Goal: Information Seeking & Learning: Learn about a topic

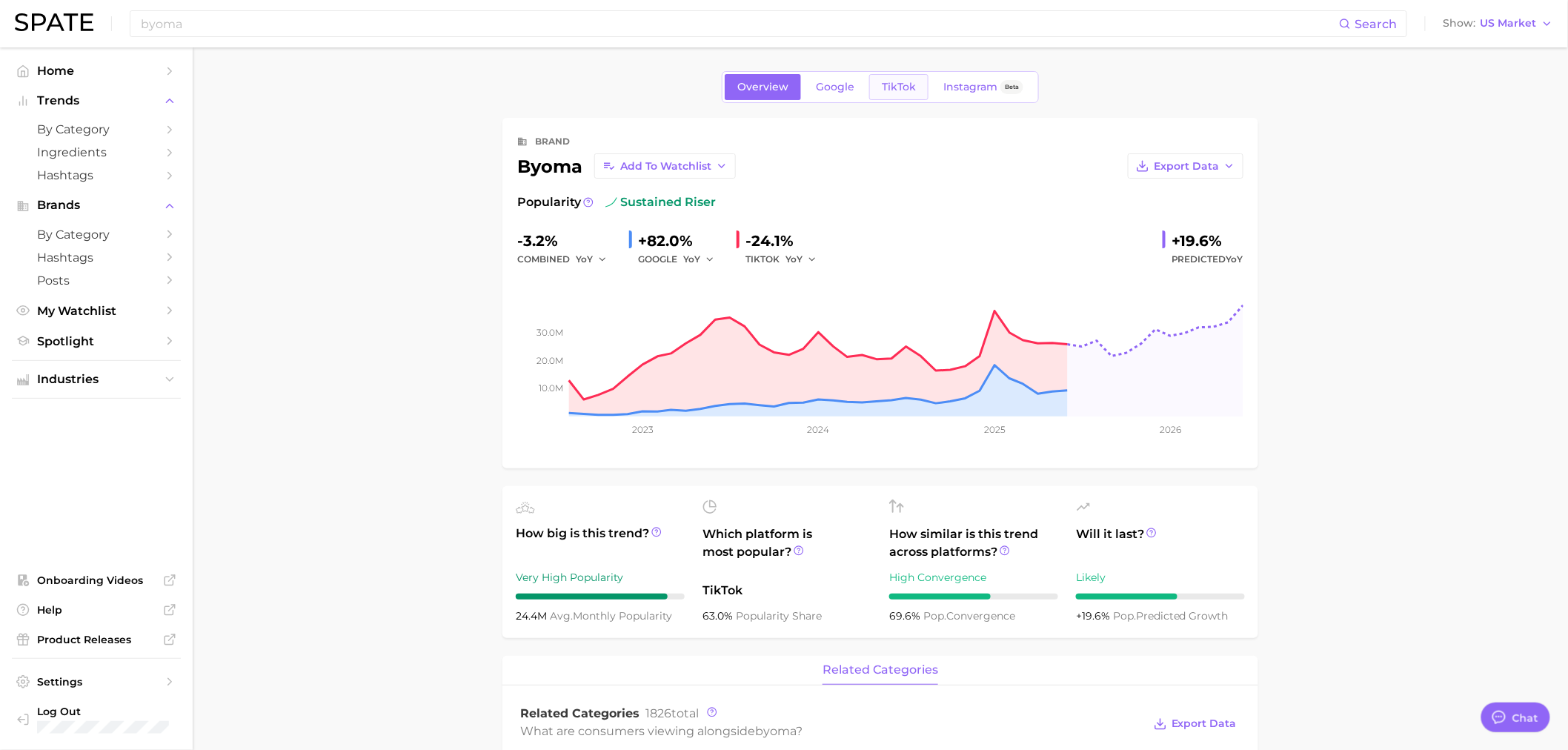
click at [905, 83] on span "TikTok" at bounding box center [899, 87] width 34 height 13
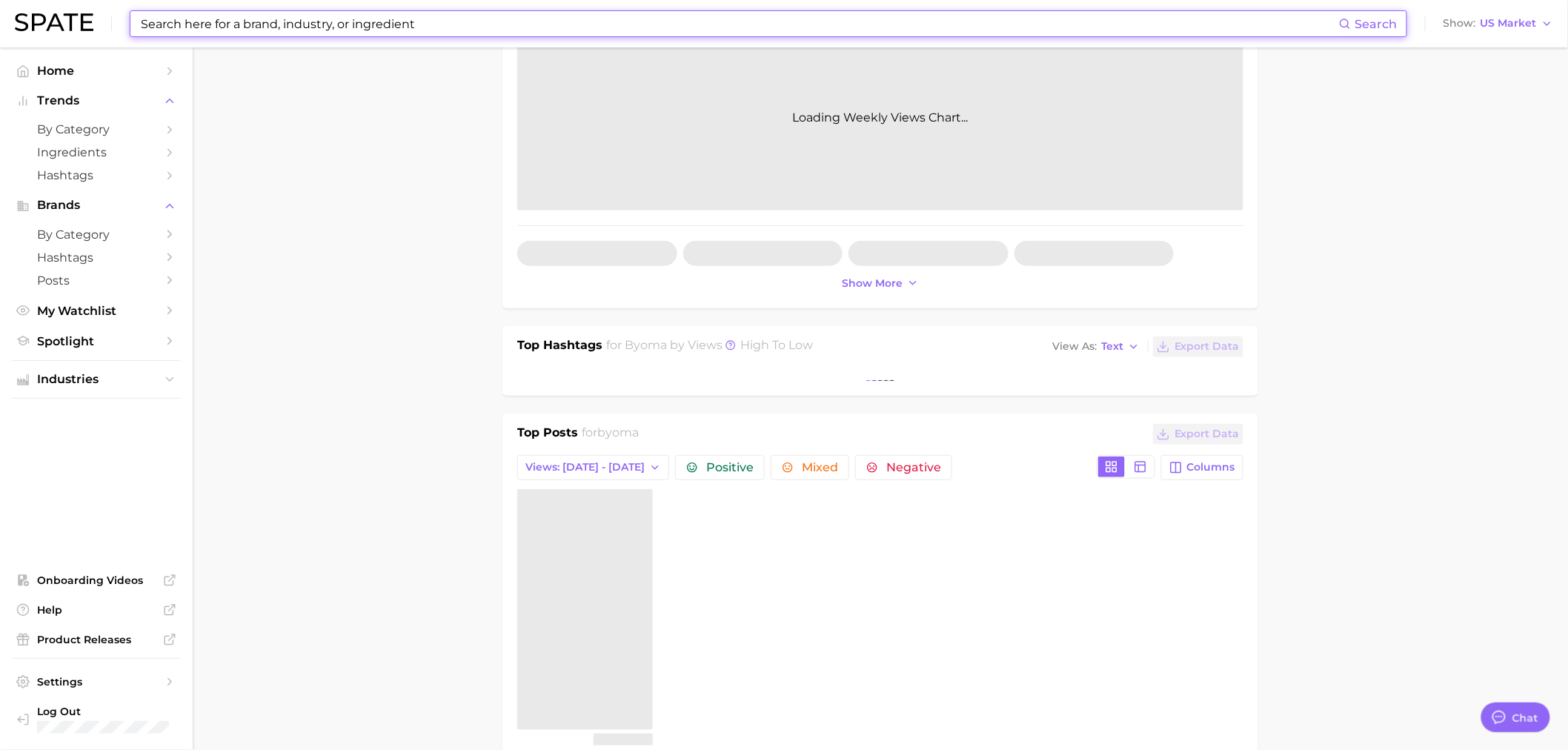
scroll to position [247, 0]
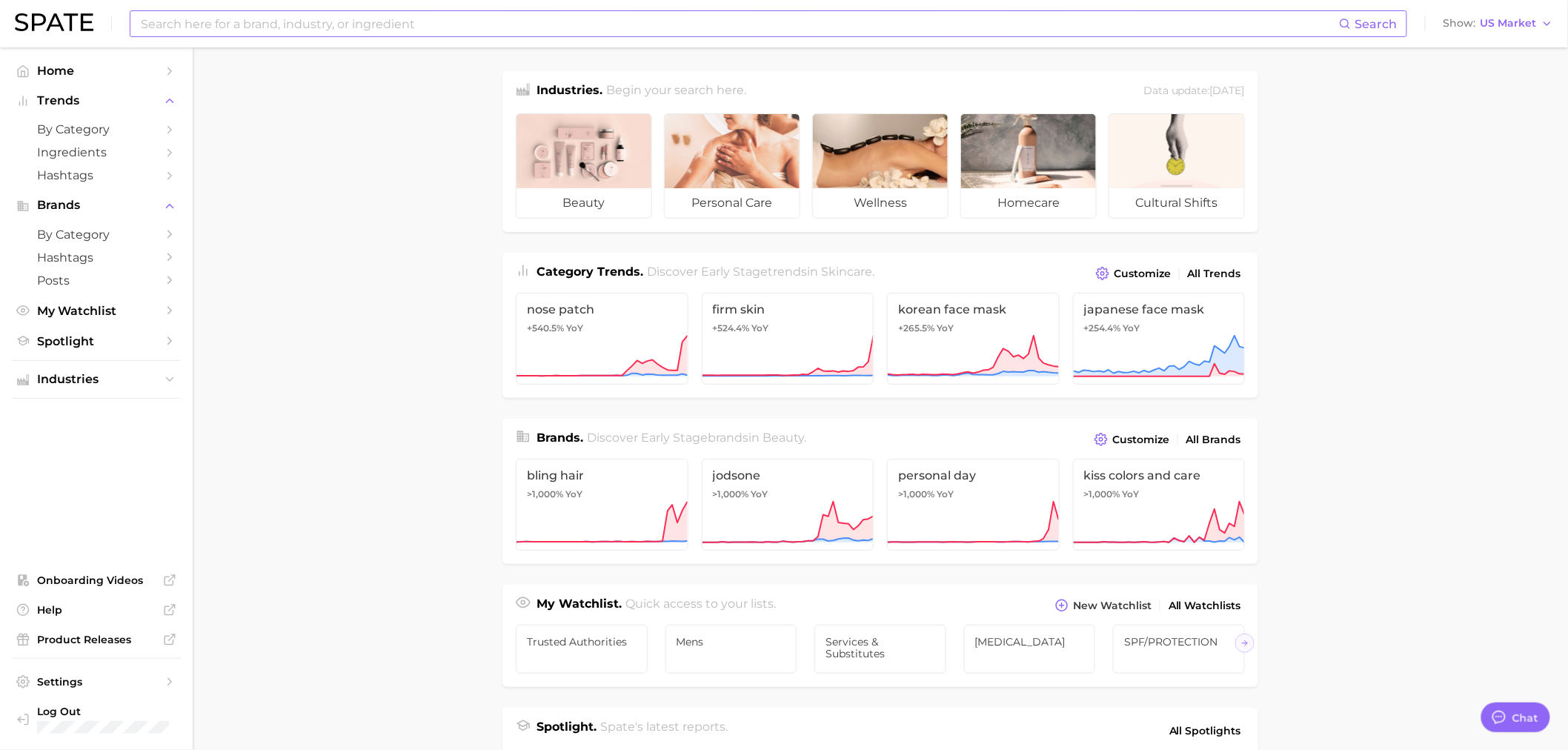
click at [313, 20] on input at bounding box center [739, 24] width 1200 height 25
type input "byoma"
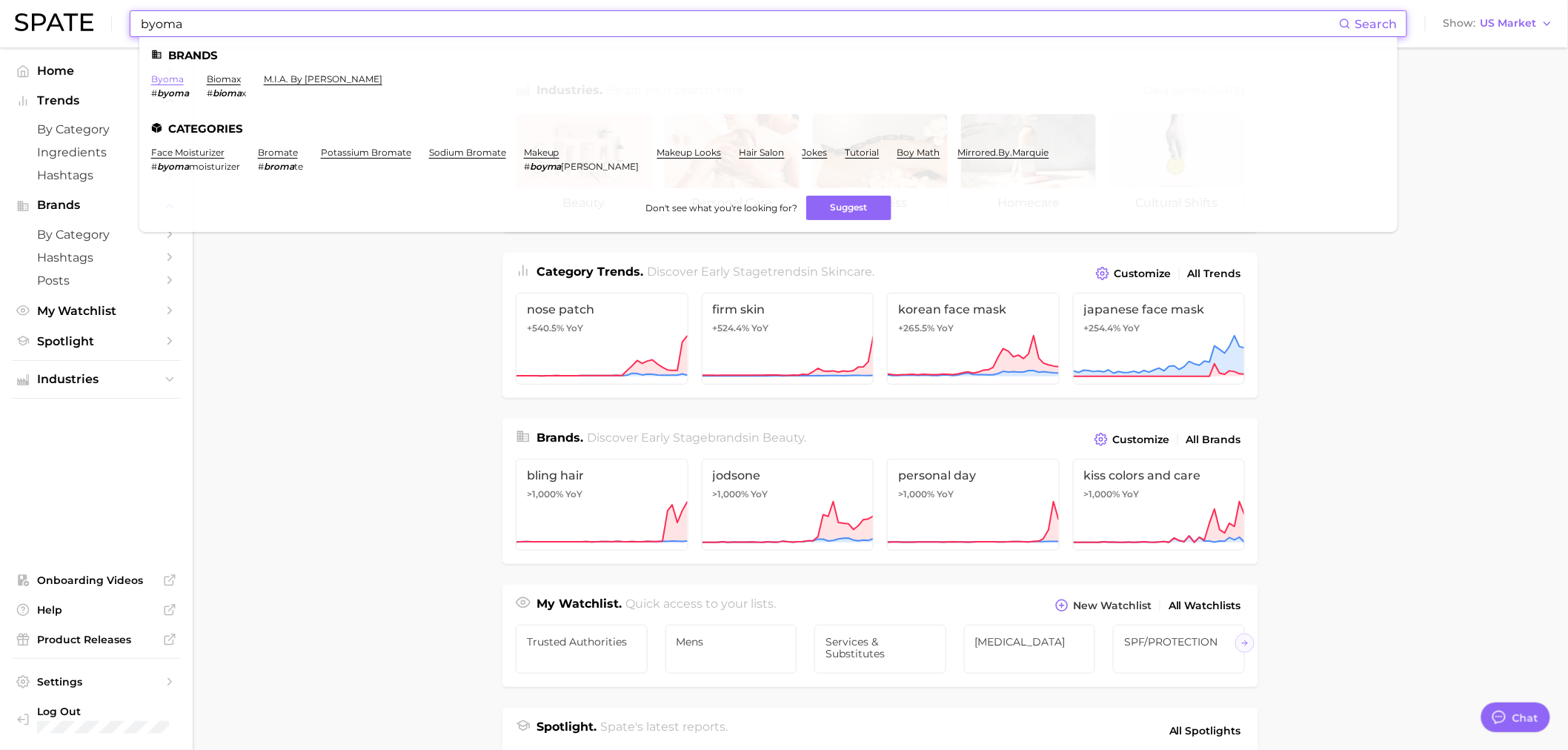
drag, startPoint x: 183, startPoint y: 84, endPoint x: 166, endPoint y: 76, distance: 18.8
click at [182, 84] on li "byoma # byoma" at bounding box center [170, 86] width 38 height 25
click at [165, 75] on link "byoma" at bounding box center [167, 78] width 33 height 11
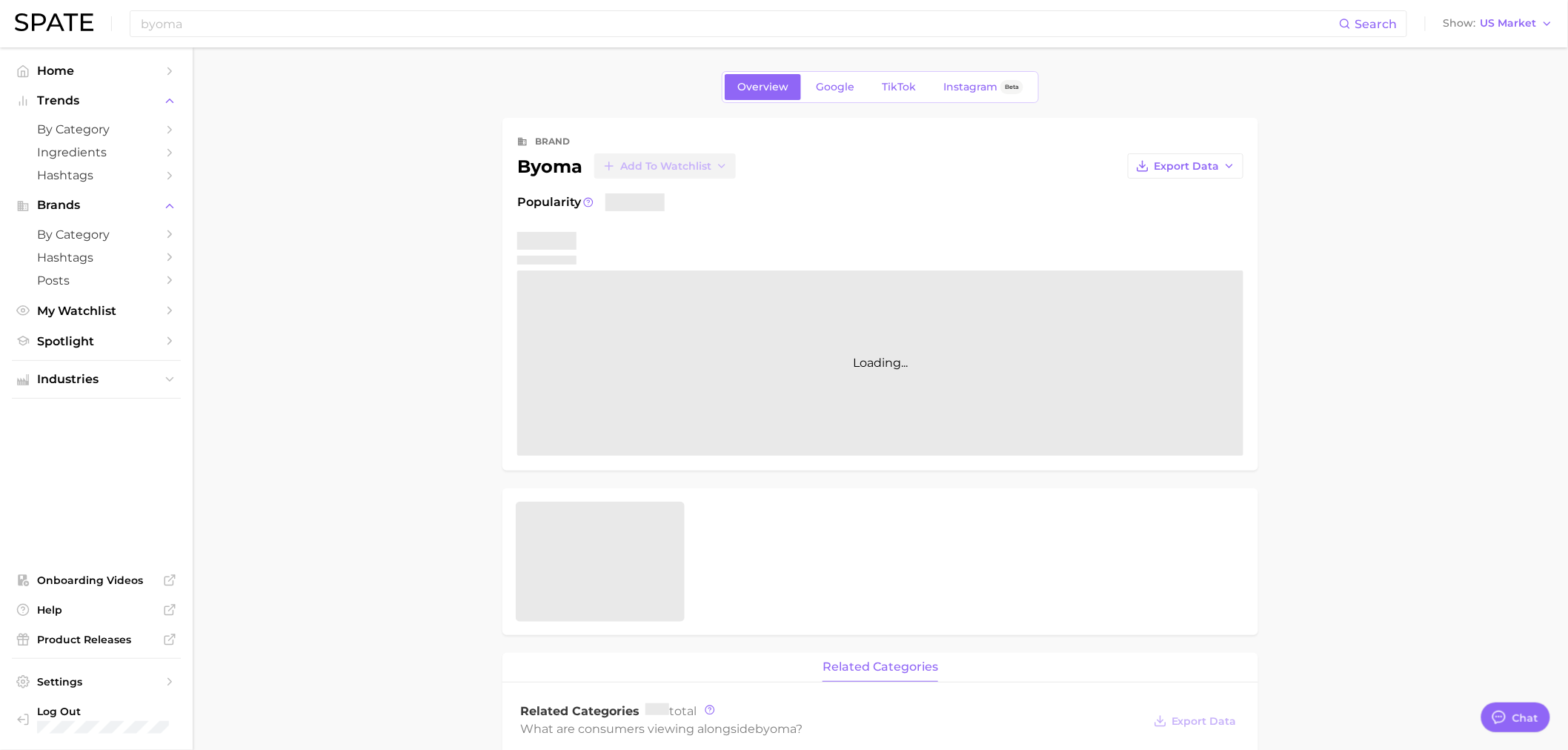
type textarea "x"
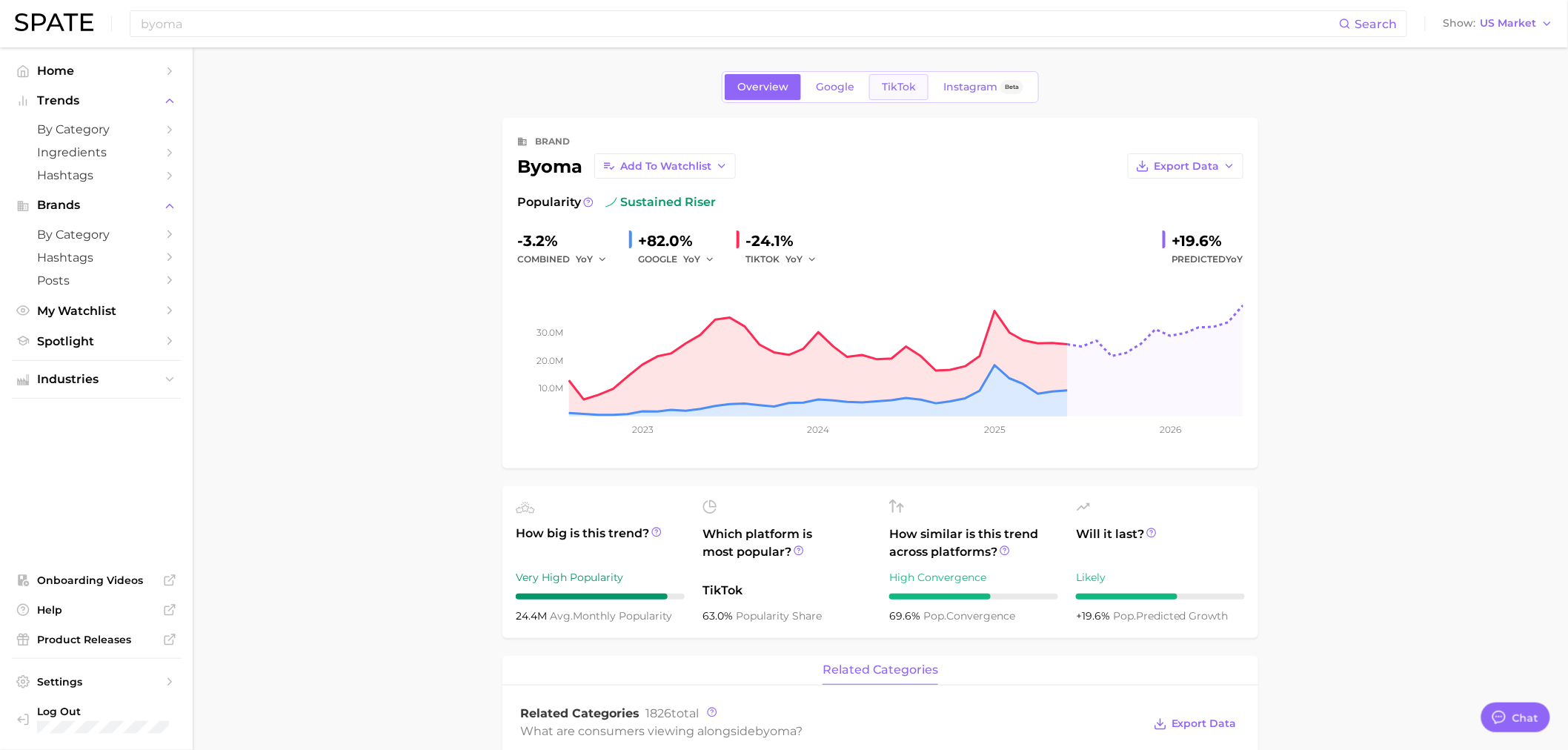
click at [883, 85] on span "TikTok" at bounding box center [899, 87] width 34 height 13
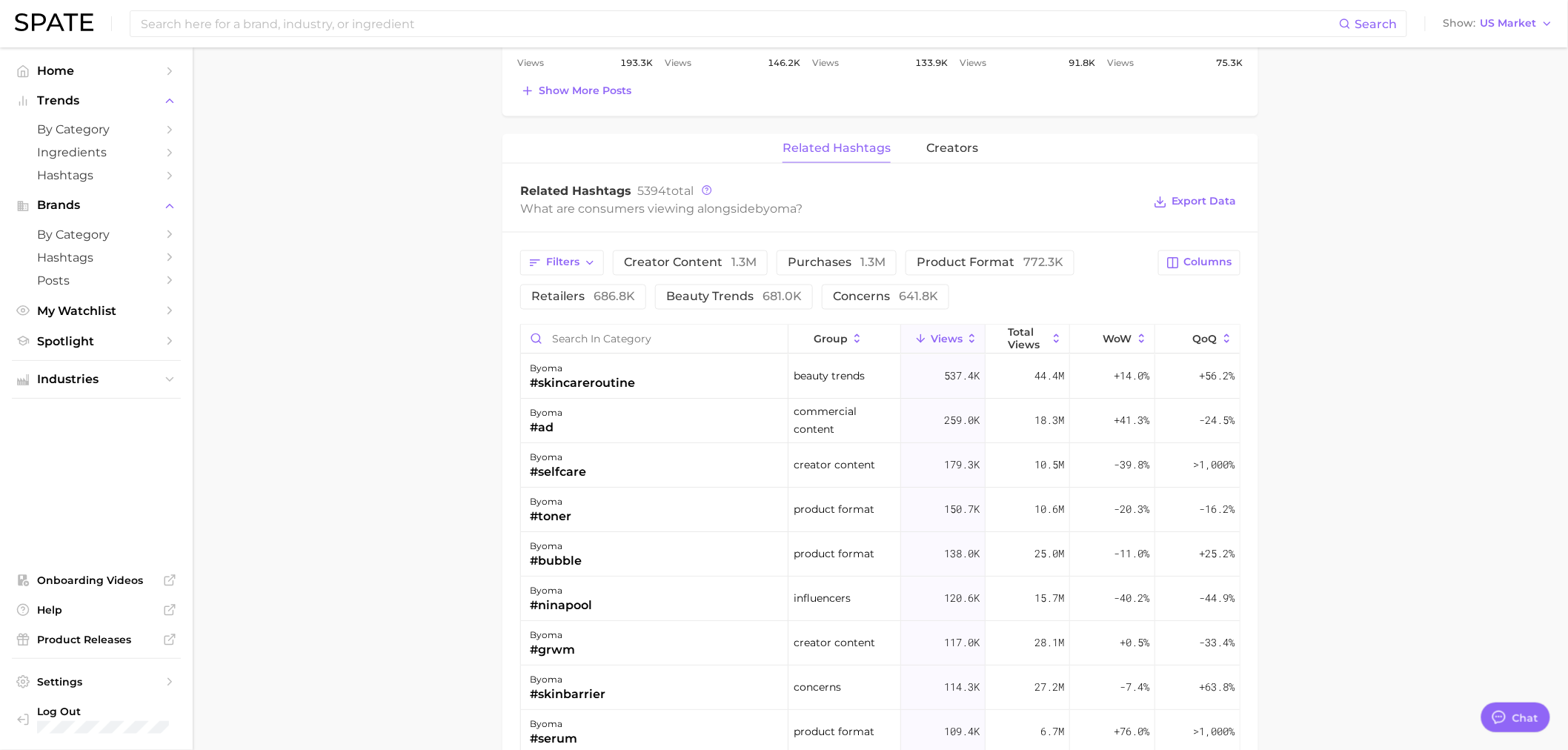
scroll to position [988, 0]
click at [1193, 265] on span "Columns" at bounding box center [1208, 258] width 48 height 13
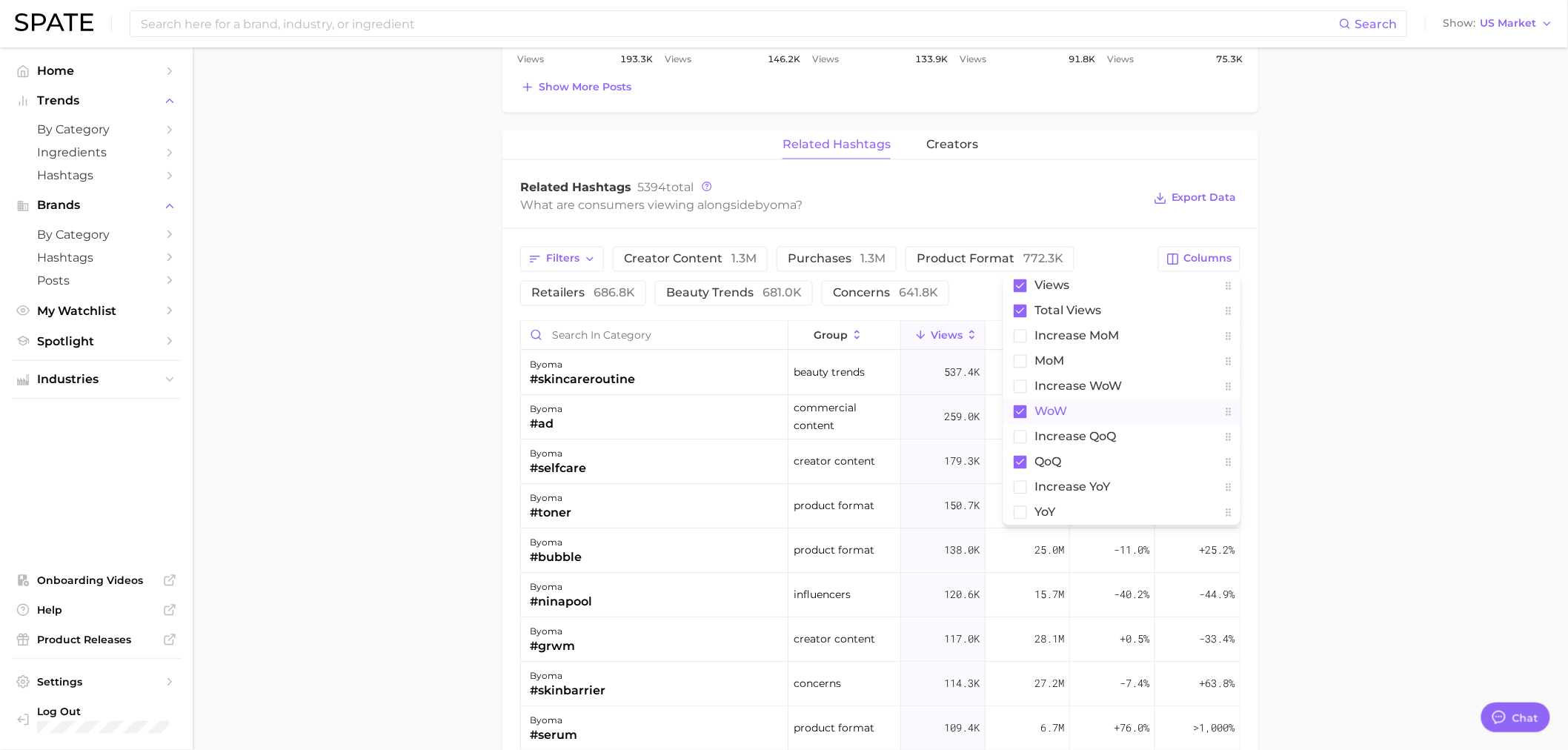
click at [1023, 418] on rect at bounding box center [1020, 412] width 13 height 13
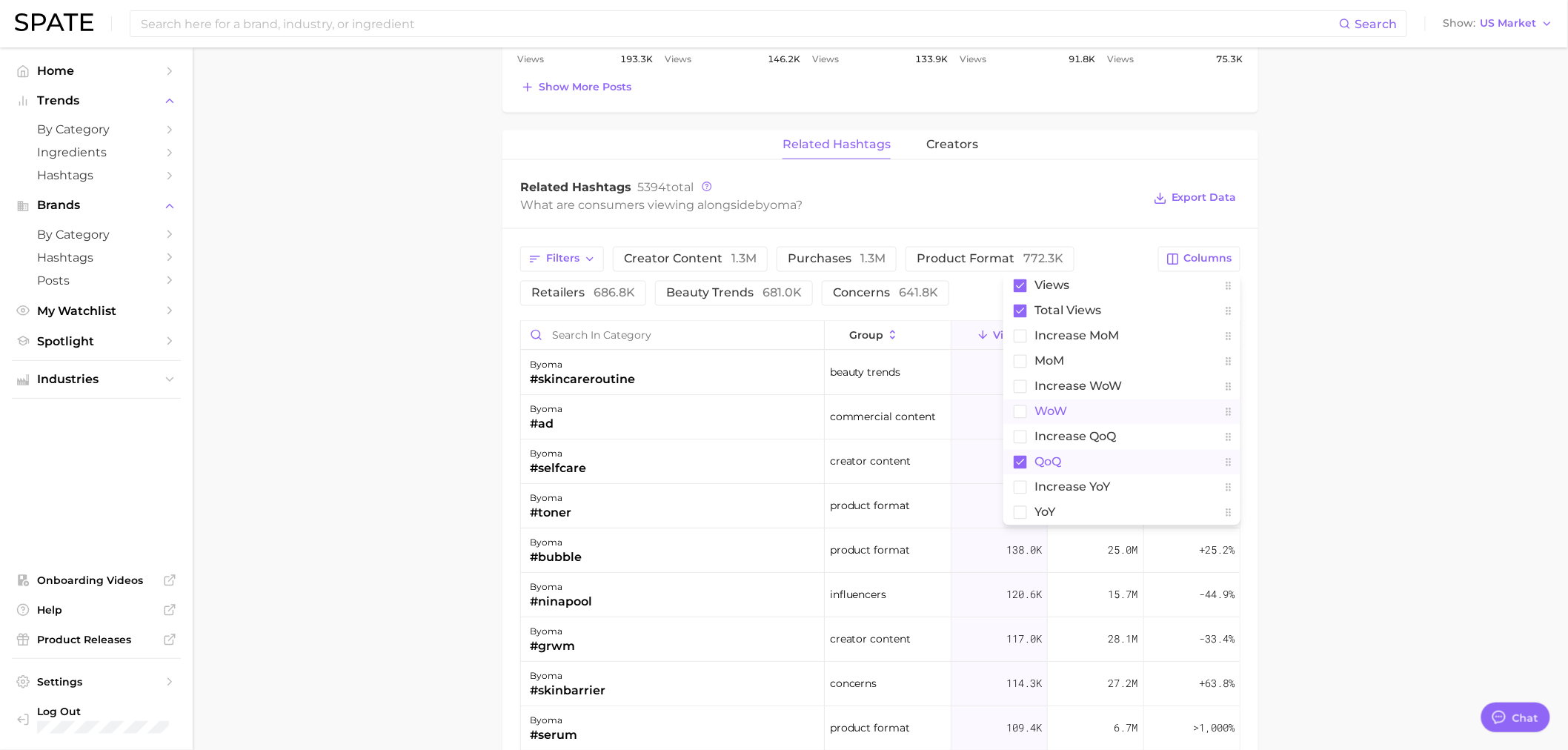
click at [1025, 465] on rect at bounding box center [1020, 462] width 13 height 13
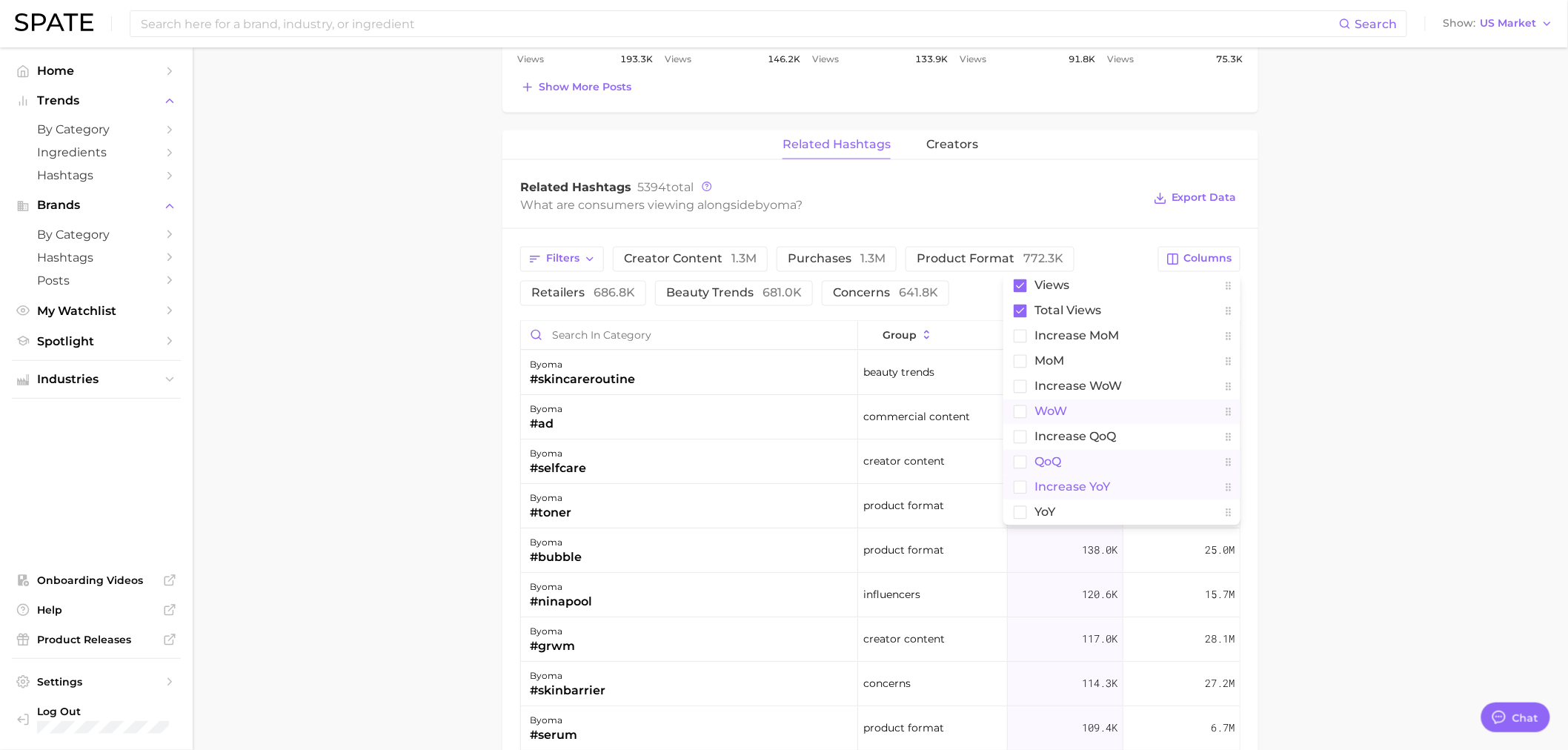
click at [1021, 484] on rect at bounding box center [1020, 487] width 13 height 13
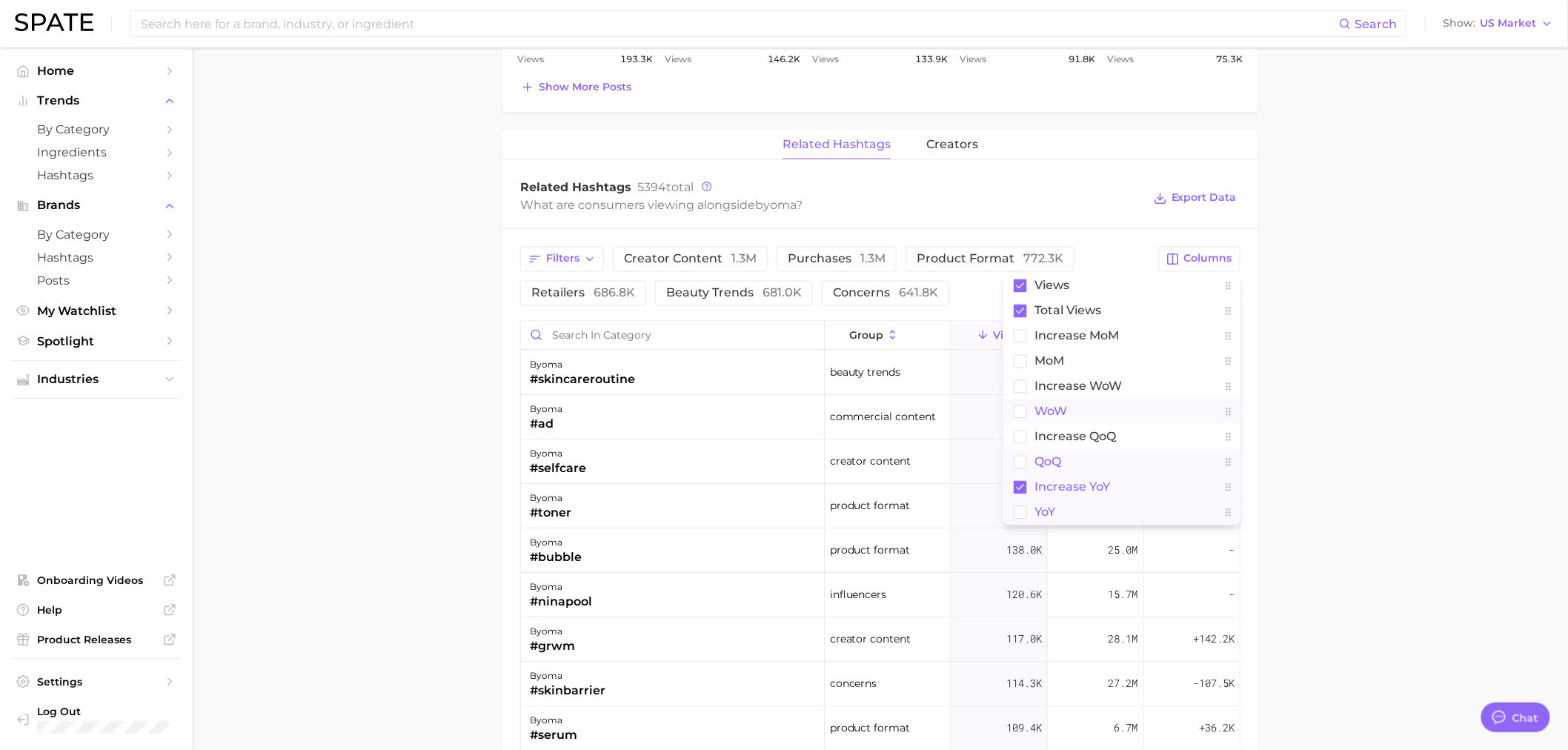
click at [1020, 505] on button "YoY" at bounding box center [1121, 513] width 237 height 25
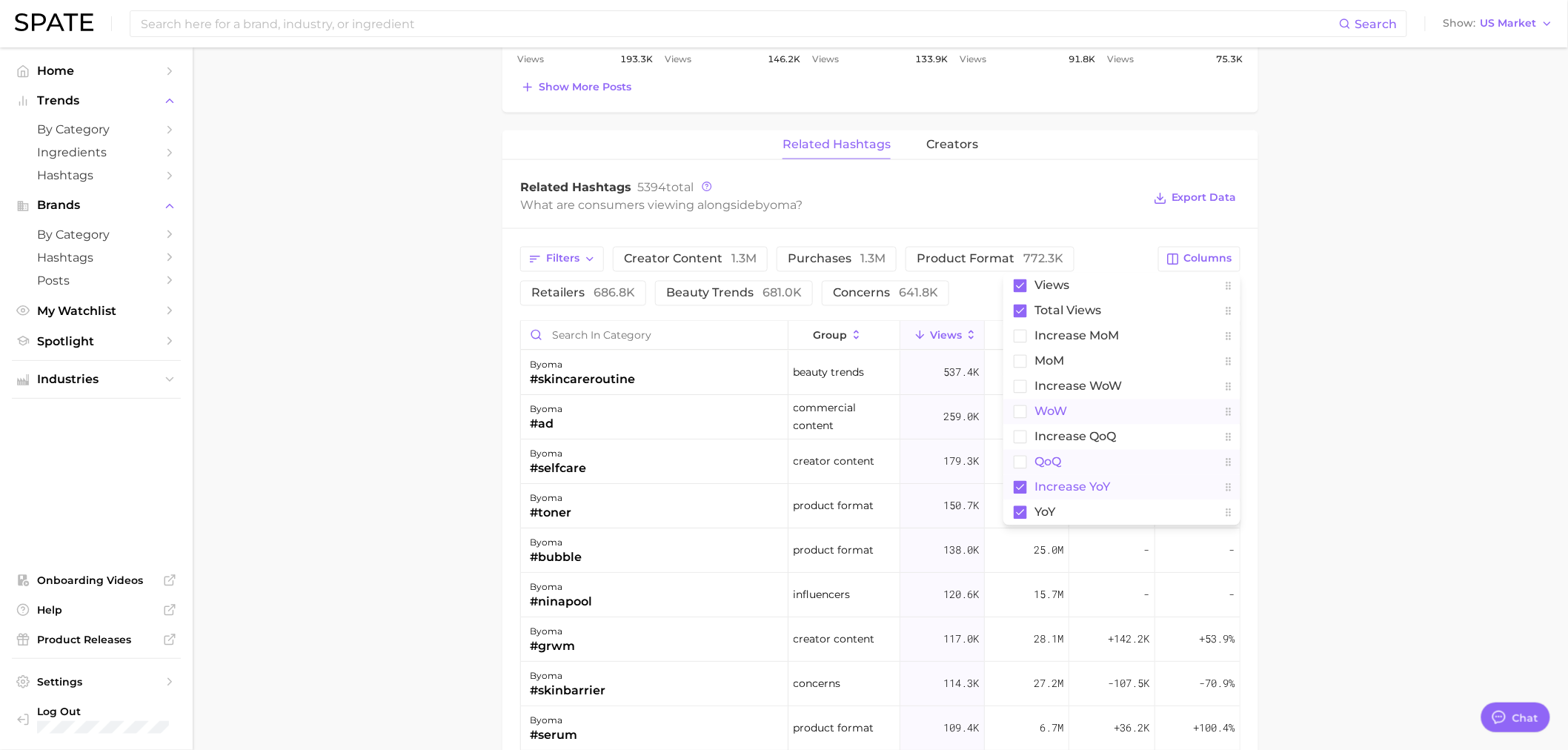
click at [485, 405] on main "Overview Google TikTok Instagram Beta brand byoma Add to Watchlist Export Data …" at bounding box center [880, 111] width 1375 height 2103
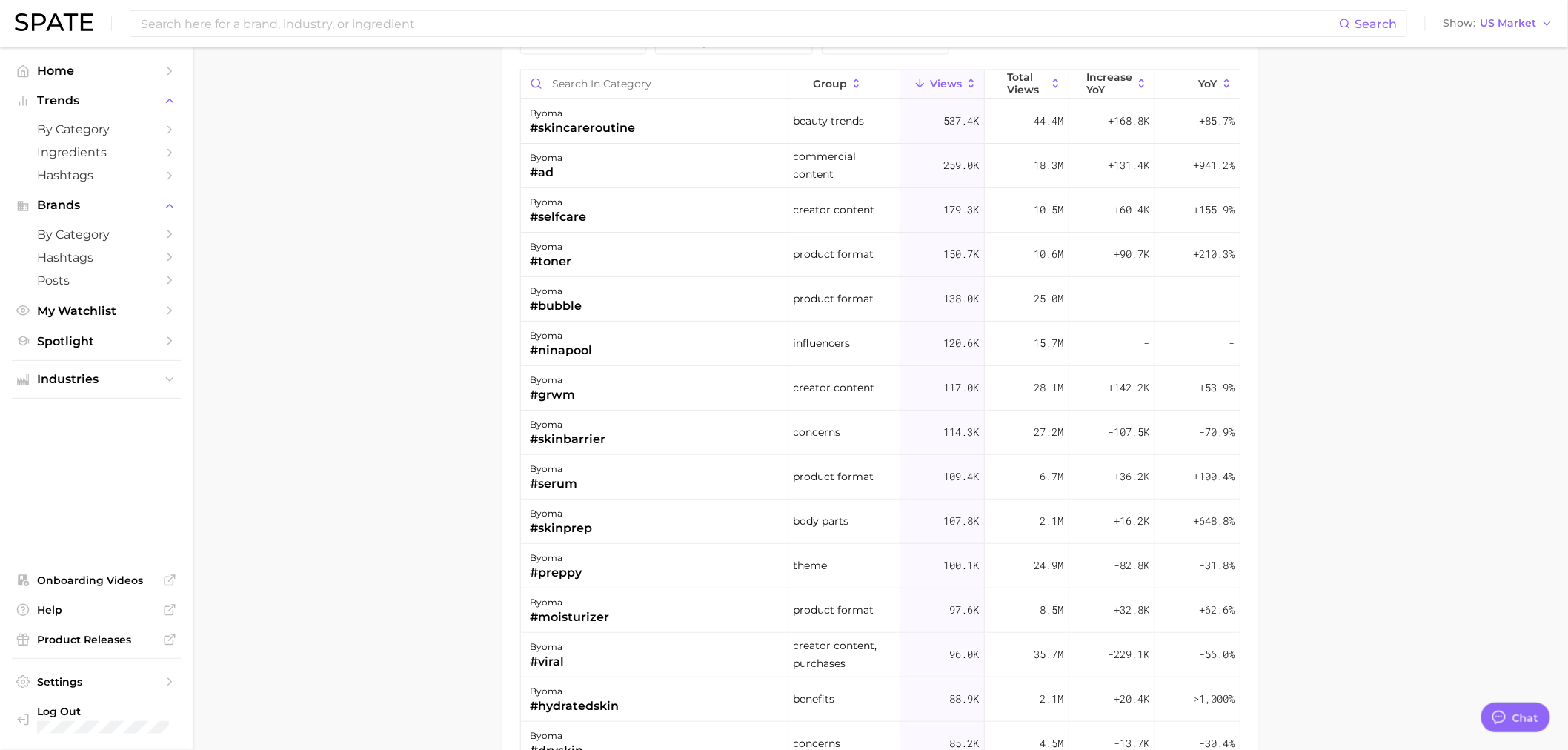
scroll to position [1401, 0]
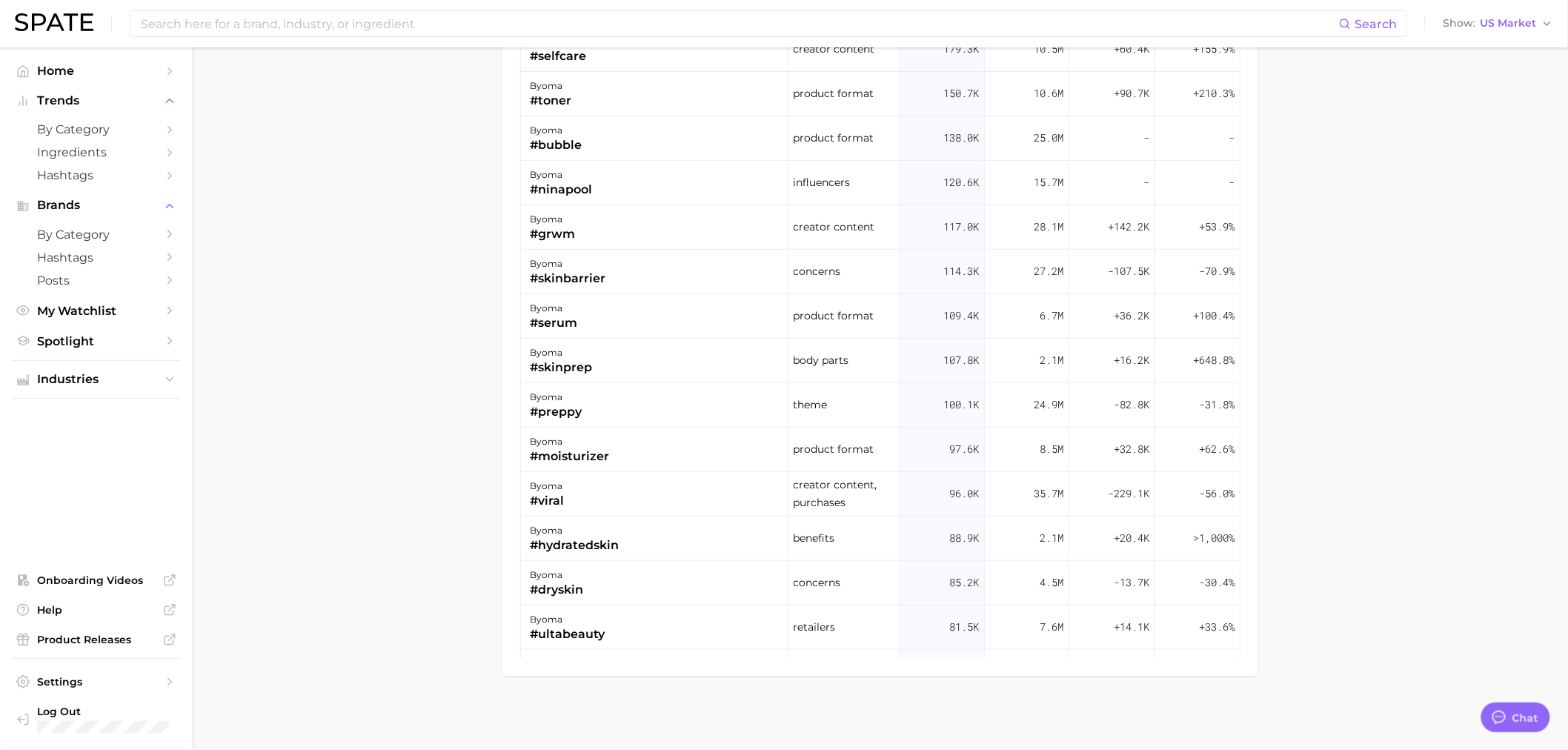
drag, startPoint x: 351, startPoint y: 143, endPoint x: 55, endPoint y: 310, distance: 339.9
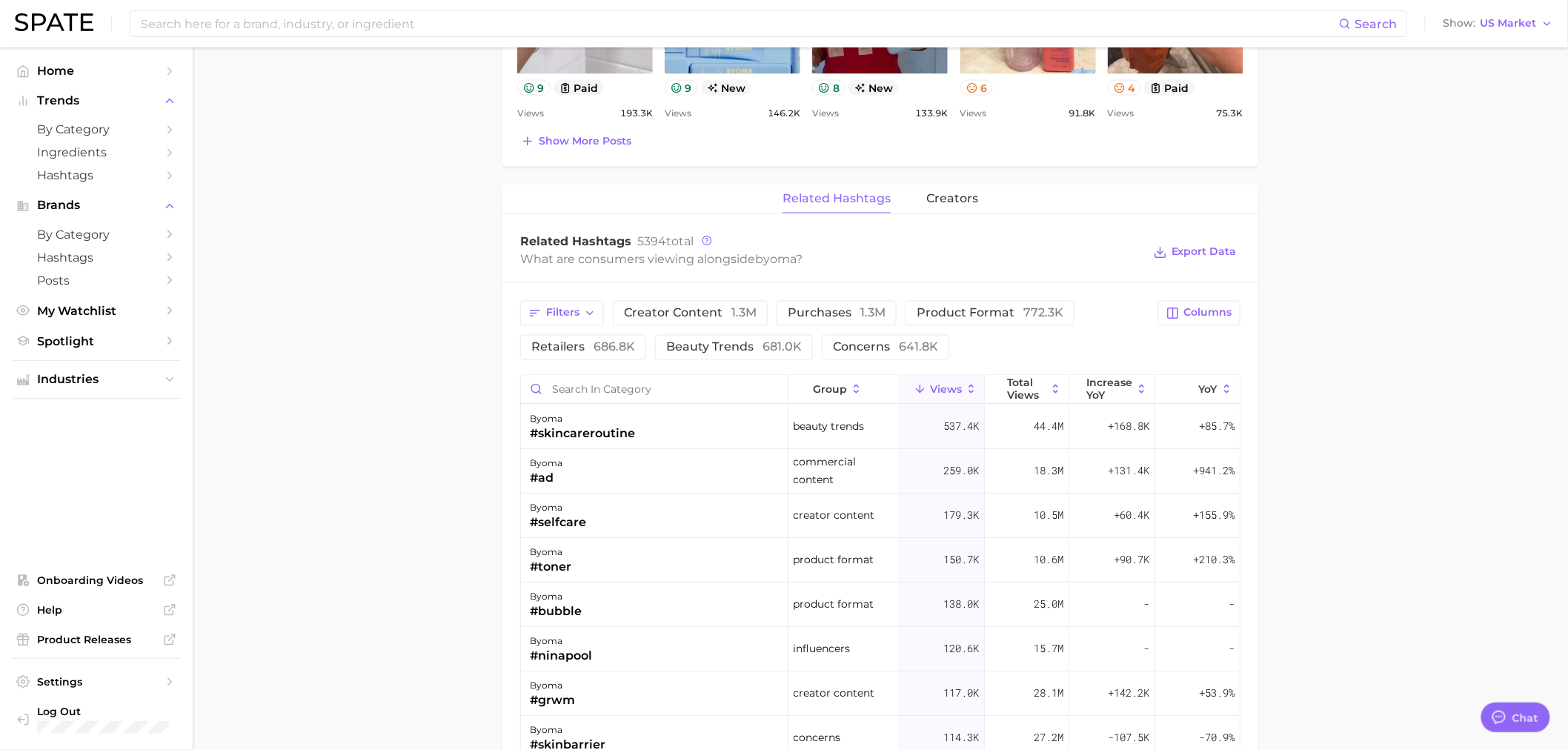
scroll to position [905, 0]
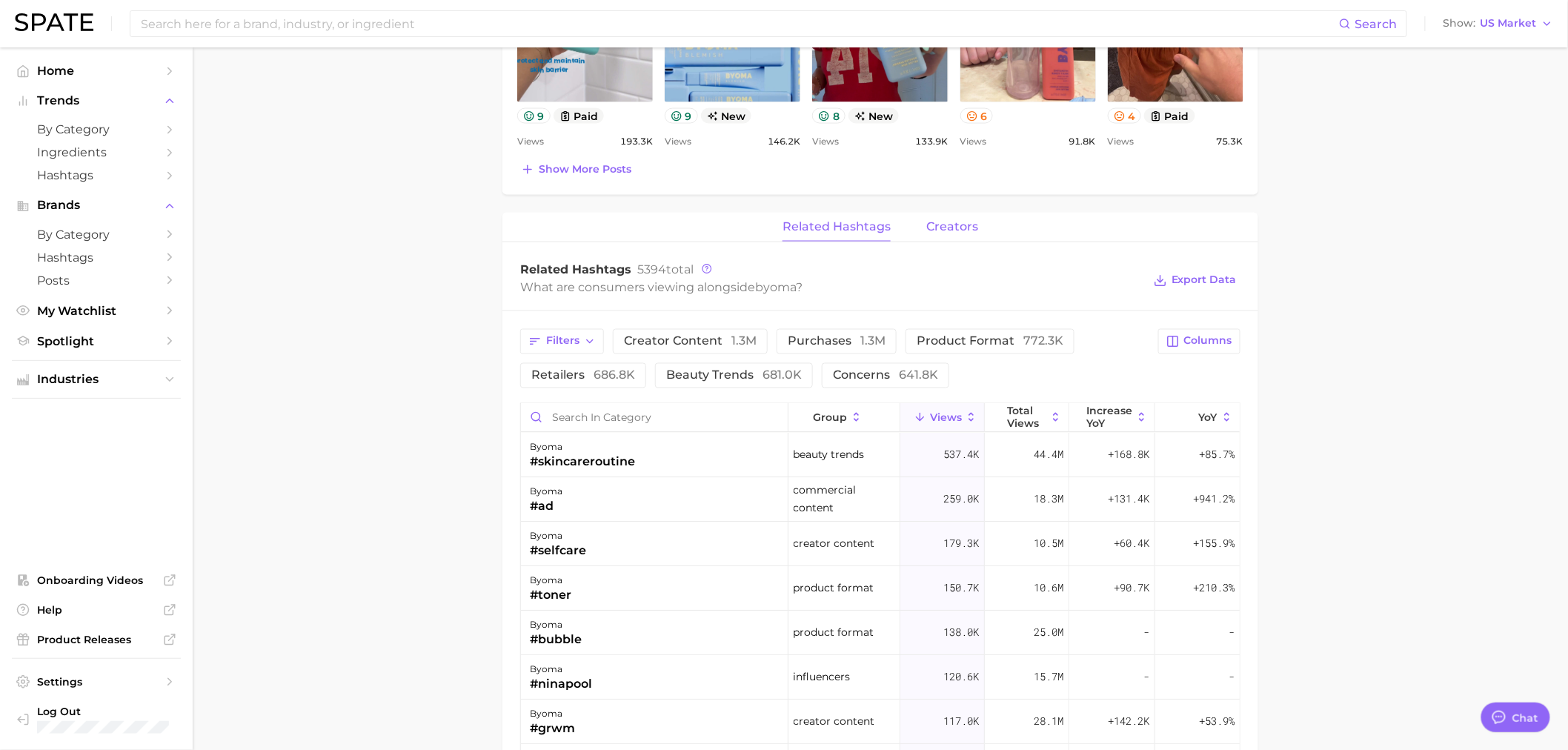
drag, startPoint x: 972, startPoint y: 230, endPoint x: 944, endPoint y: 235, distance: 28.4
click at [972, 230] on span "creators" at bounding box center [952, 227] width 52 height 13
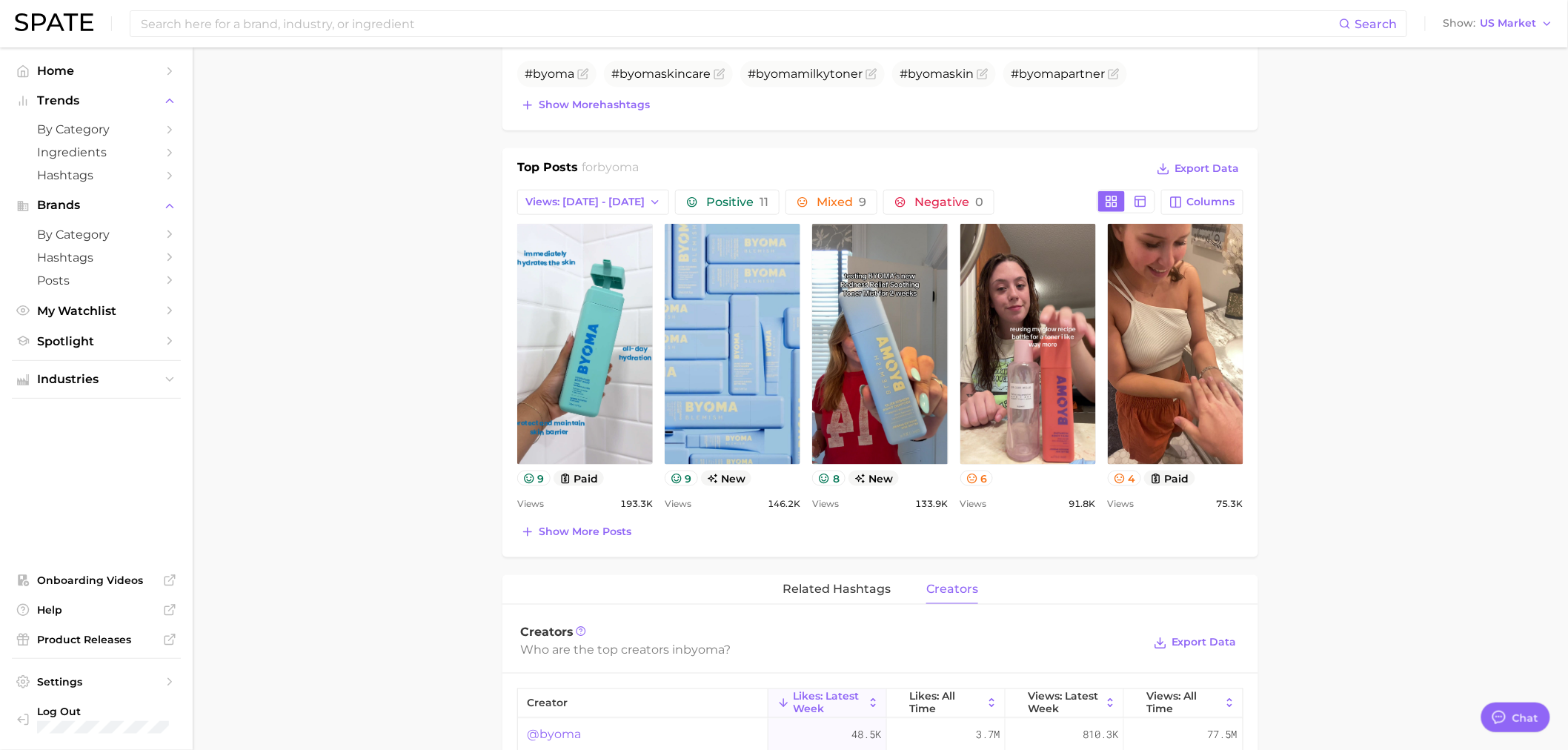
scroll to position [873, 0]
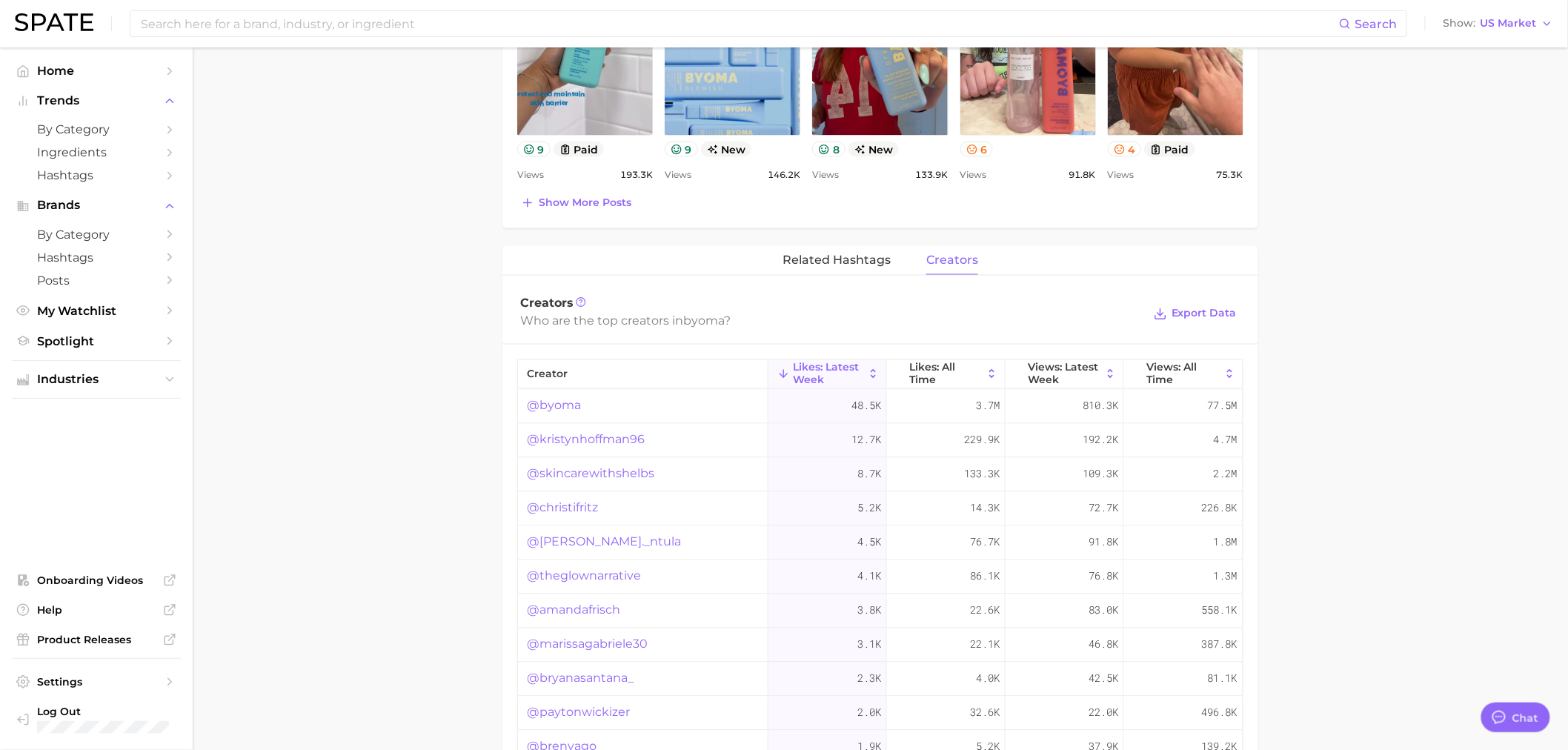
click at [354, 300] on main "Overview Google TikTok Instagram Beta brand byoma Add to Watchlist Export Data …" at bounding box center [880, 168] width 1375 height 1986
